Goal: Check status: Check status

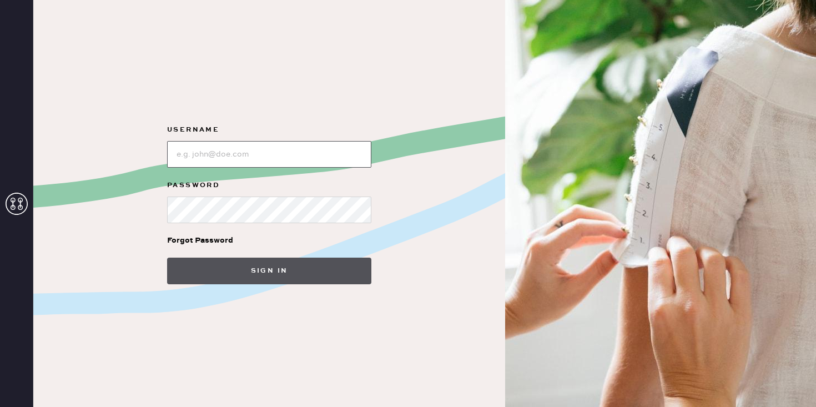
type input "[EMAIL_ADDRESS][DOMAIN_NAME]"
click at [272, 275] on button "Sign in" at bounding box center [269, 271] width 204 height 27
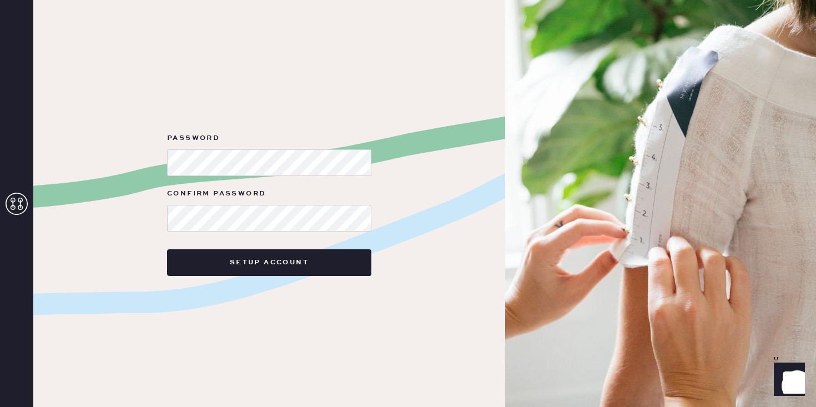
click at [164, 319] on div "Password Confirm Password Setup Account" at bounding box center [269, 203] width 472 height 407
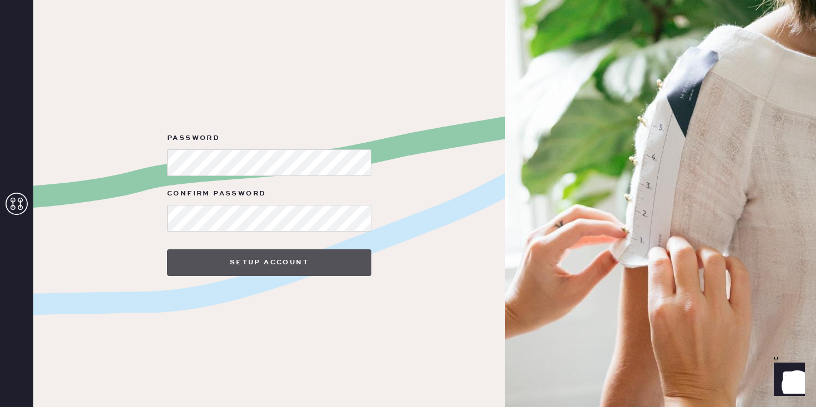
click at [275, 265] on button "Setup Account" at bounding box center [269, 262] width 204 height 27
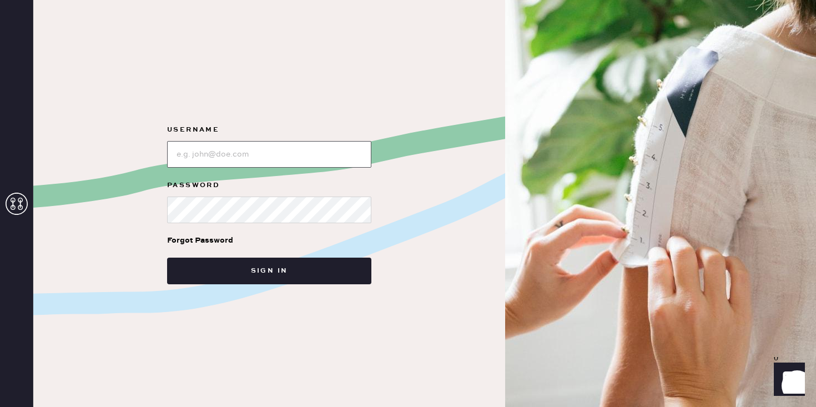
type input "[EMAIL_ADDRESS][DOMAIN_NAME]"
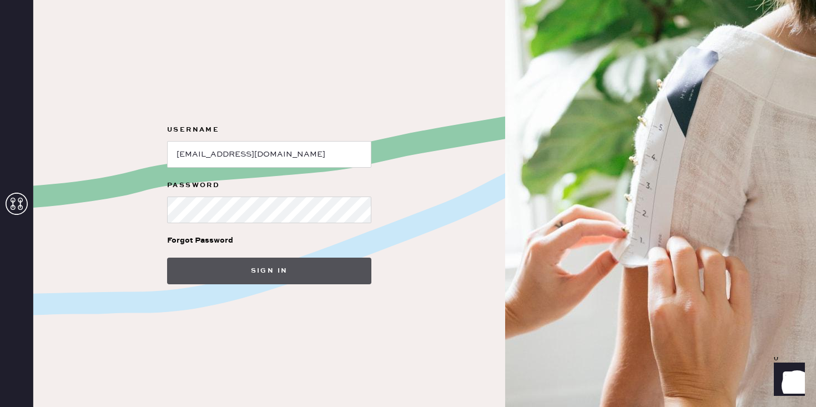
click at [173, 266] on button "Sign in" at bounding box center [269, 271] width 204 height 27
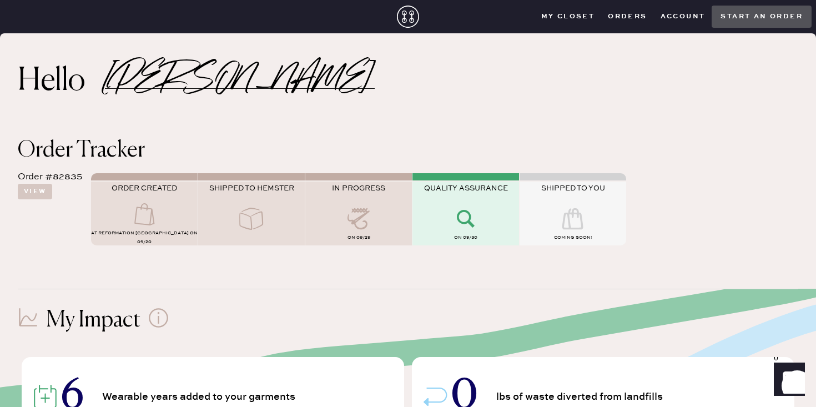
click at [609, 112] on div "Hello Miranda" at bounding box center [408, 77] width 816 height 88
click at [639, 95] on div "Hello Miranda" at bounding box center [408, 77] width 816 height 88
click at [31, 193] on button "View" at bounding box center [35, 192] width 34 height 16
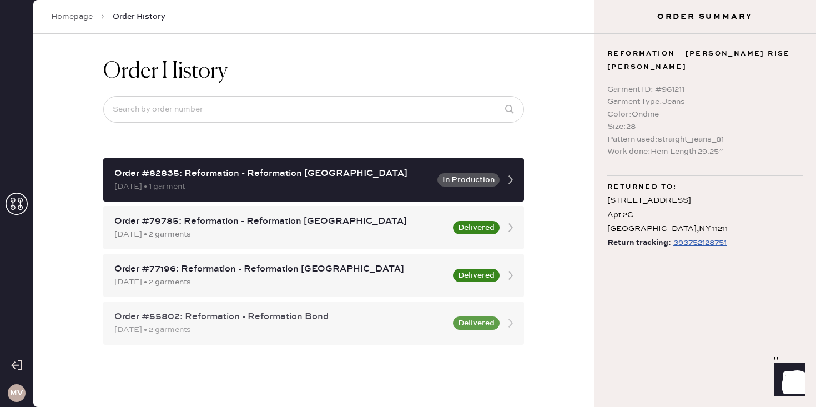
click at [278, 325] on div "12/02/2023 • 2 garments" at bounding box center [280, 330] width 332 height 12
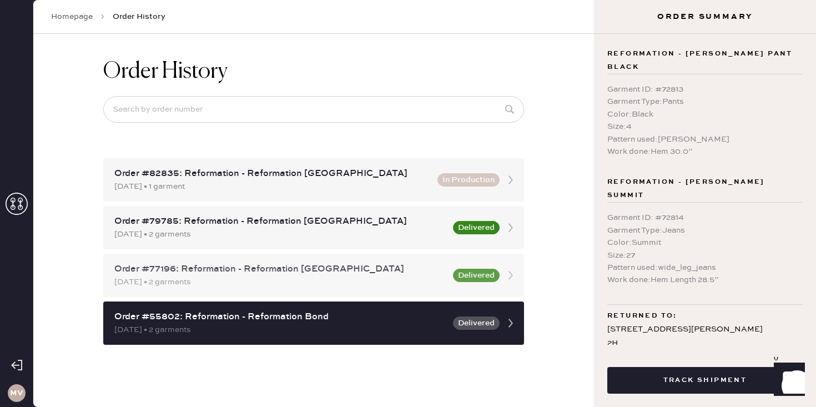
click at [380, 282] on div "02/22/2025 • 2 garments" at bounding box center [280, 282] width 332 height 12
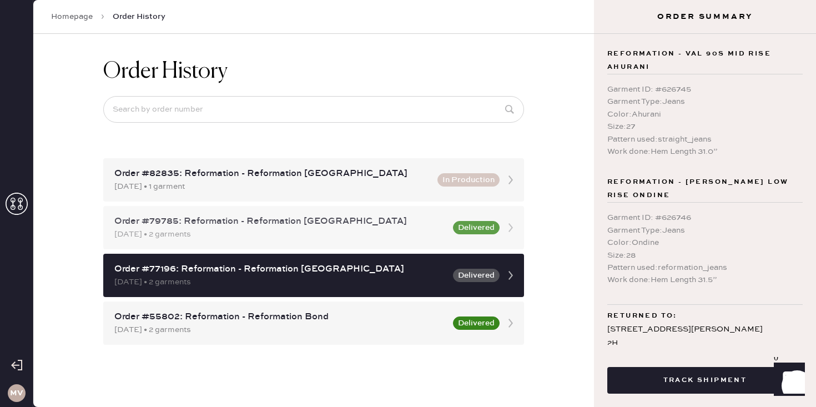
click at [377, 234] on div "05/25/2025 • 2 garments" at bounding box center [280, 234] width 332 height 12
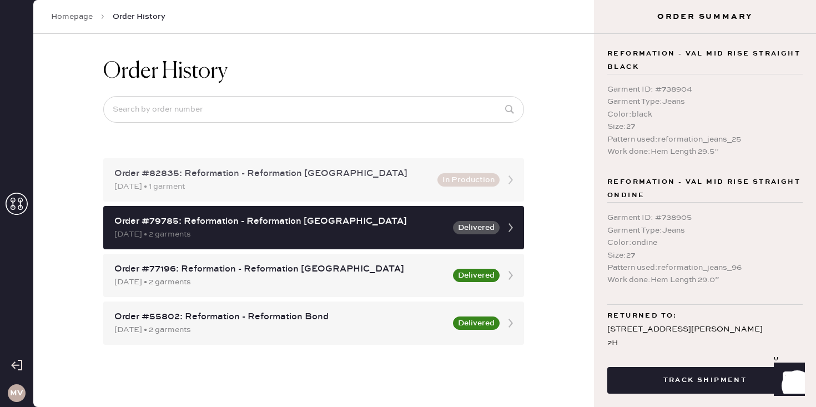
click at [377, 194] on div "Order #82835: Reformation - Reformation Williamsburg 09/20/2025 • 1 garment In …" at bounding box center [313, 179] width 421 height 43
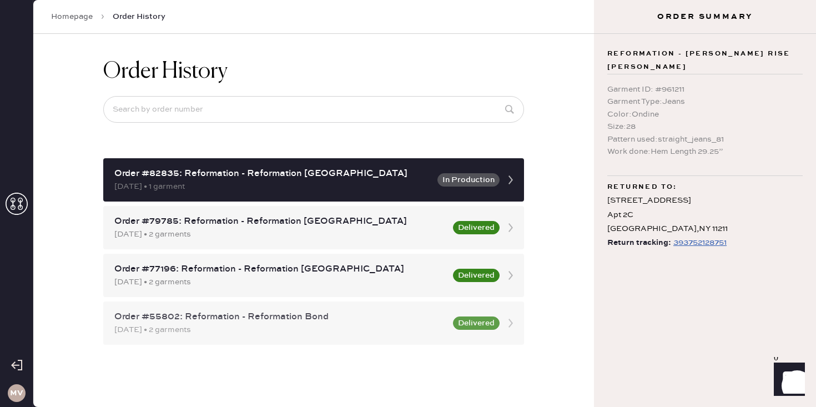
click at [413, 309] on div "Order #55802: Reformation - Reformation Bond 12/02/2023 • 2 garments Delivered" at bounding box center [313, 322] width 421 height 43
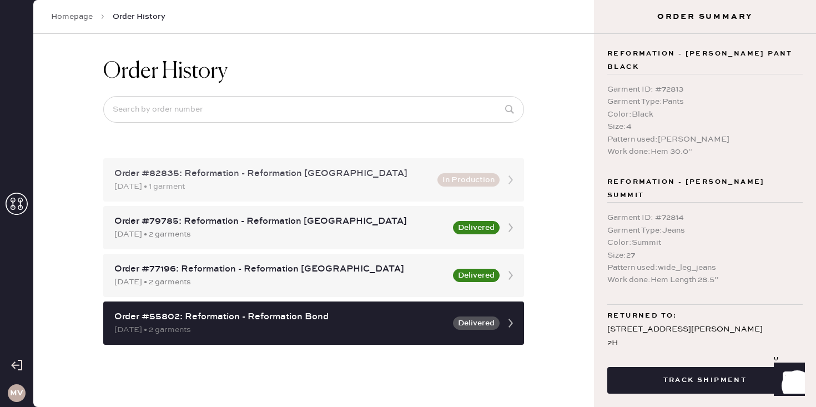
click at [368, 193] on div "Order #82835: Reformation - Reformation Williamsburg 09/20/2025 • 1 garment In …" at bounding box center [313, 179] width 421 height 43
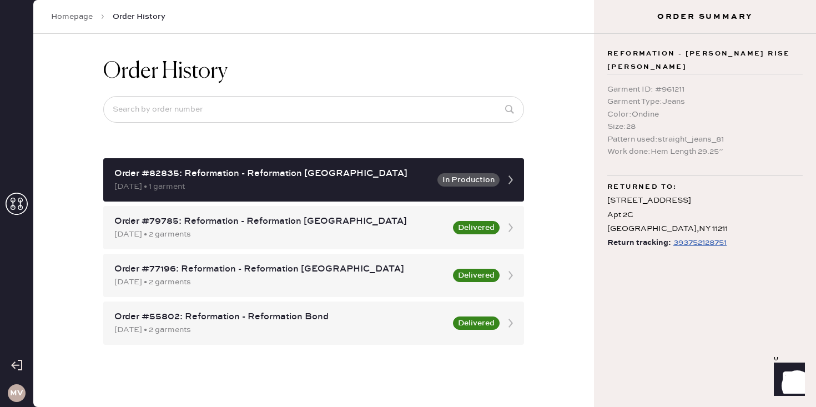
click at [714, 243] on div "393752128751" at bounding box center [699, 242] width 53 height 13
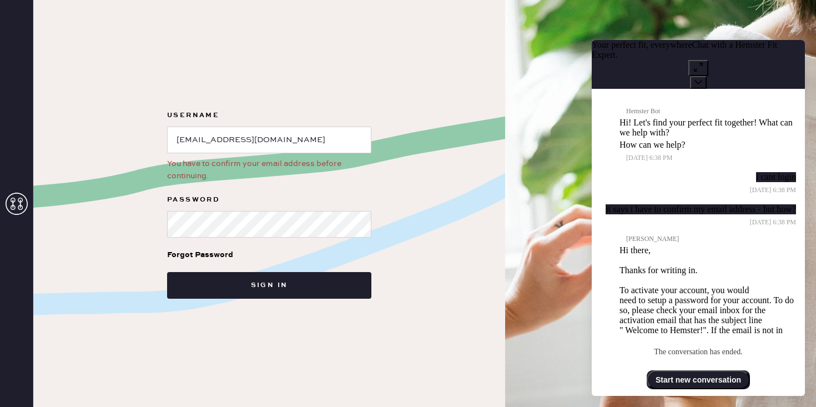
scroll to position [537, 0]
